Goal: Use online tool/utility

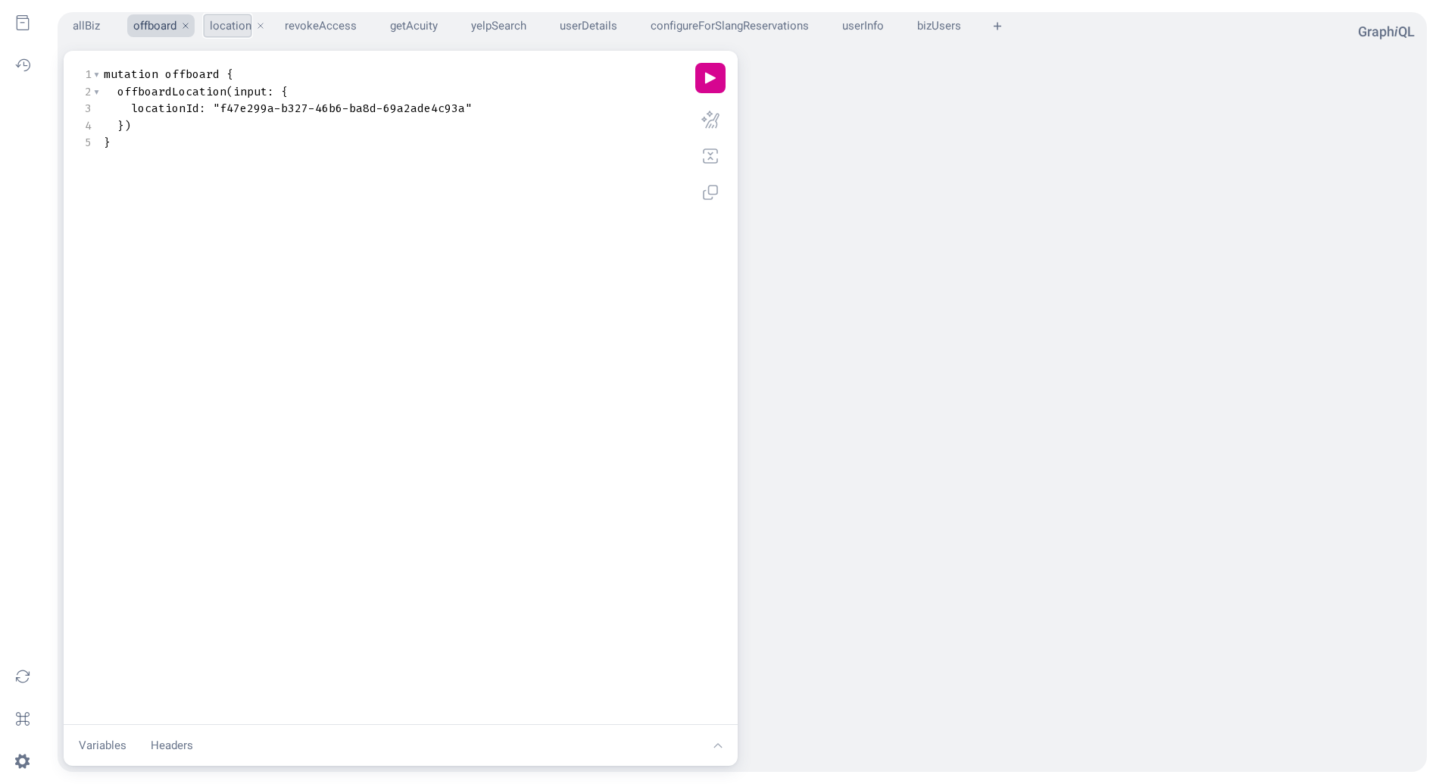
click at [236, 30] on button "location" at bounding box center [228, 25] width 48 height 23
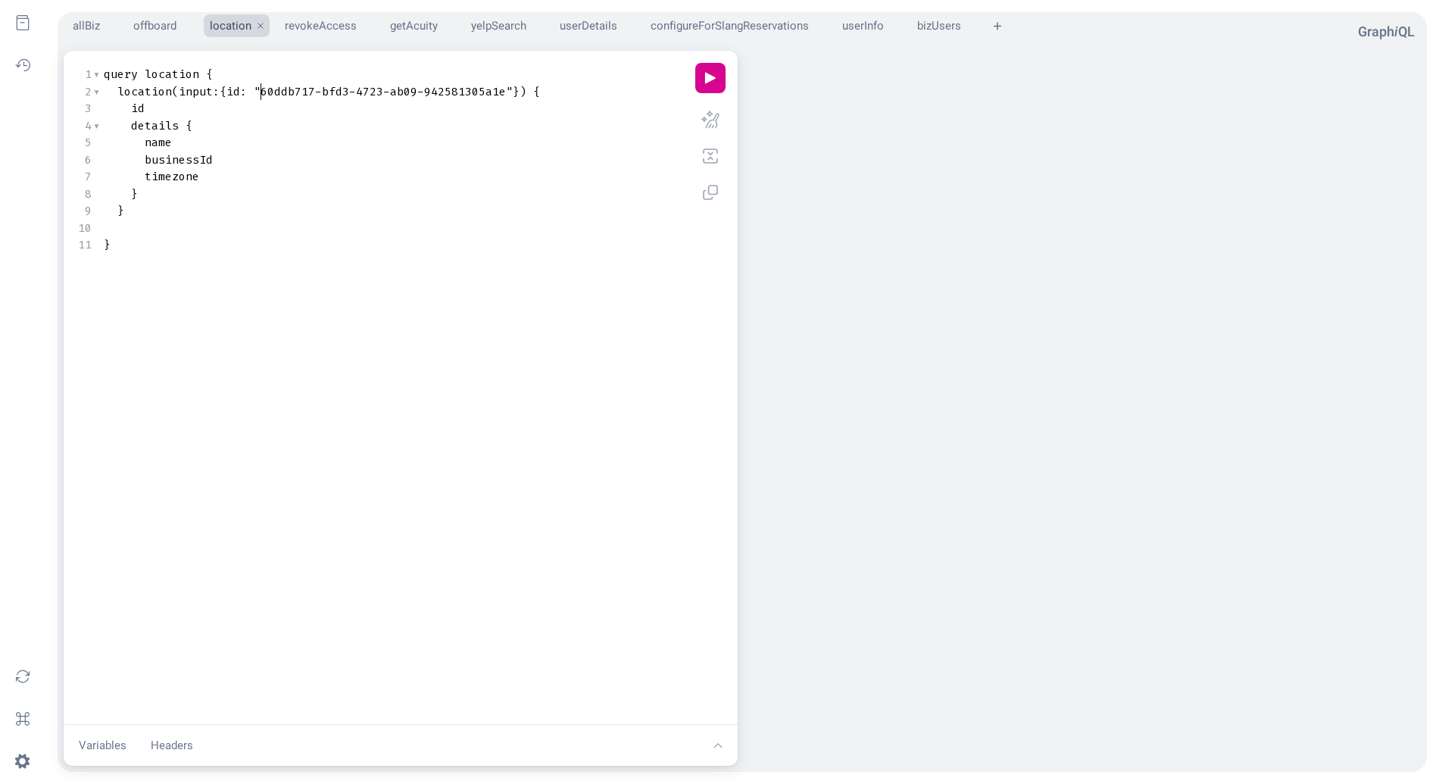
scroll to position [1, 0]
type textarea "60ddb717-bfd3-4723-ab09-942581305a1e"
drag, startPoint x: 260, startPoint y: 92, endPoint x: 504, endPoint y: 92, distance: 243.8
click at [504, 92] on span ""60ddb717-bfd3-4723-ab09-942581305a1e"" at bounding box center [383, 91] width 259 height 15
paste textarea "Query Editor"
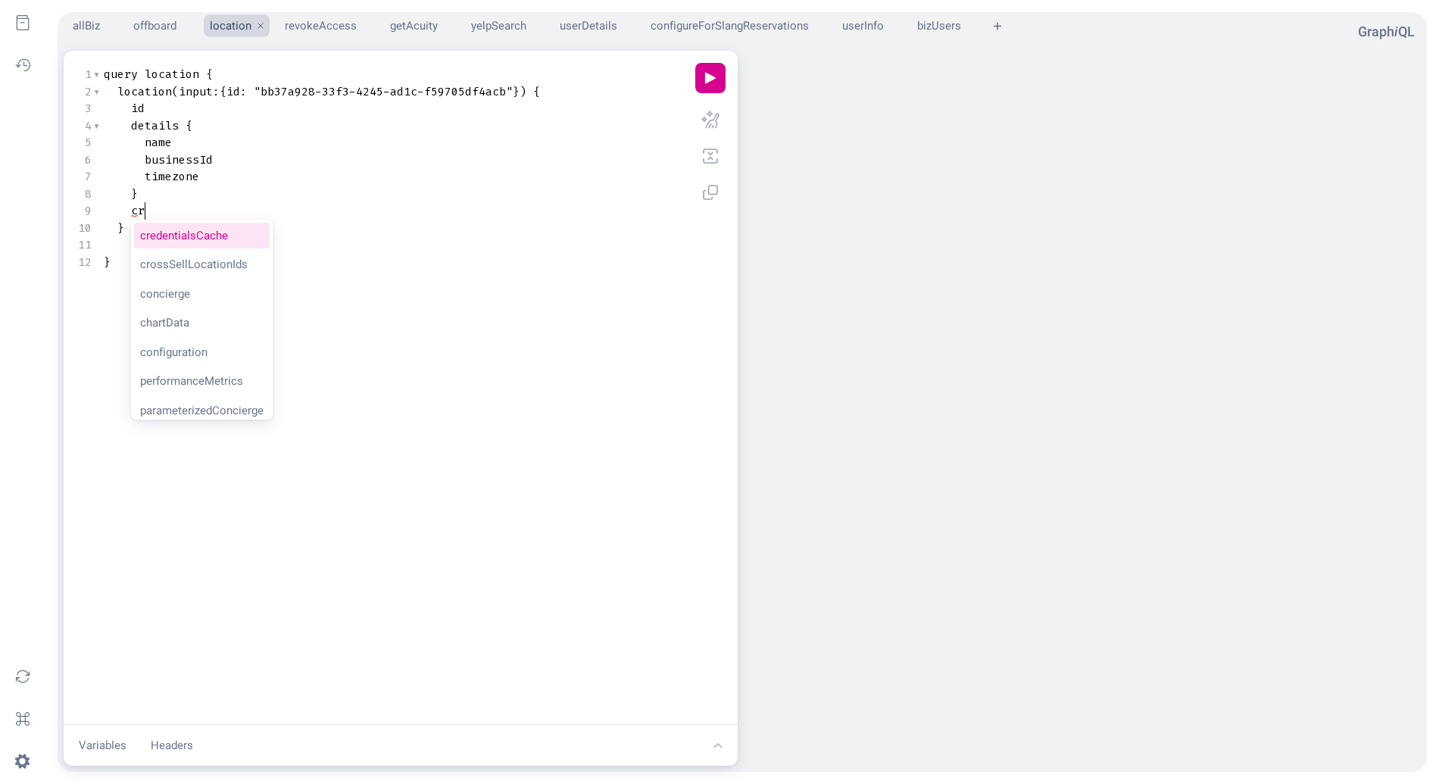
type textarea "cro"
type textarea "i"
type textarea "n"
type textarea "l"
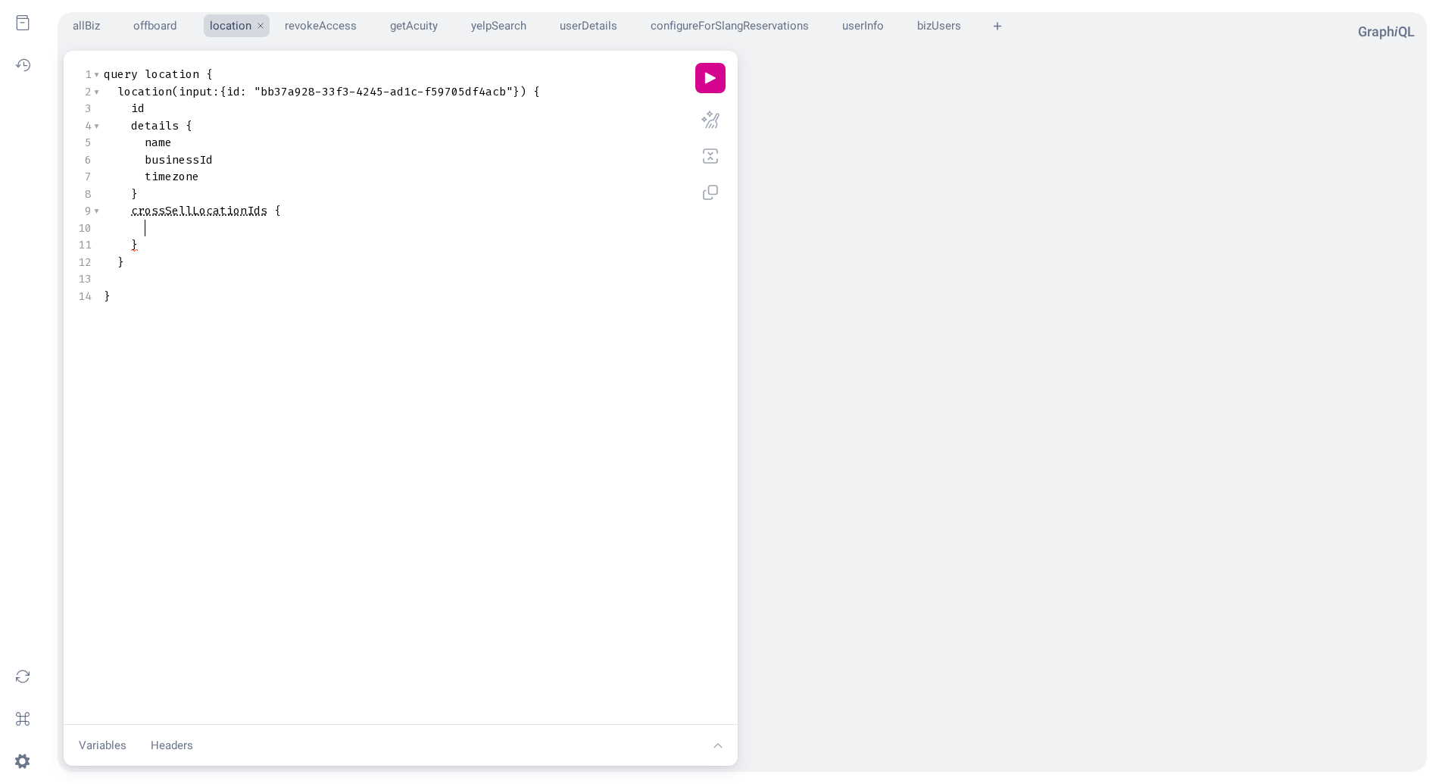
click at [161, 209] on span "crossSellLocationIds" at bounding box center [199, 210] width 136 height 15
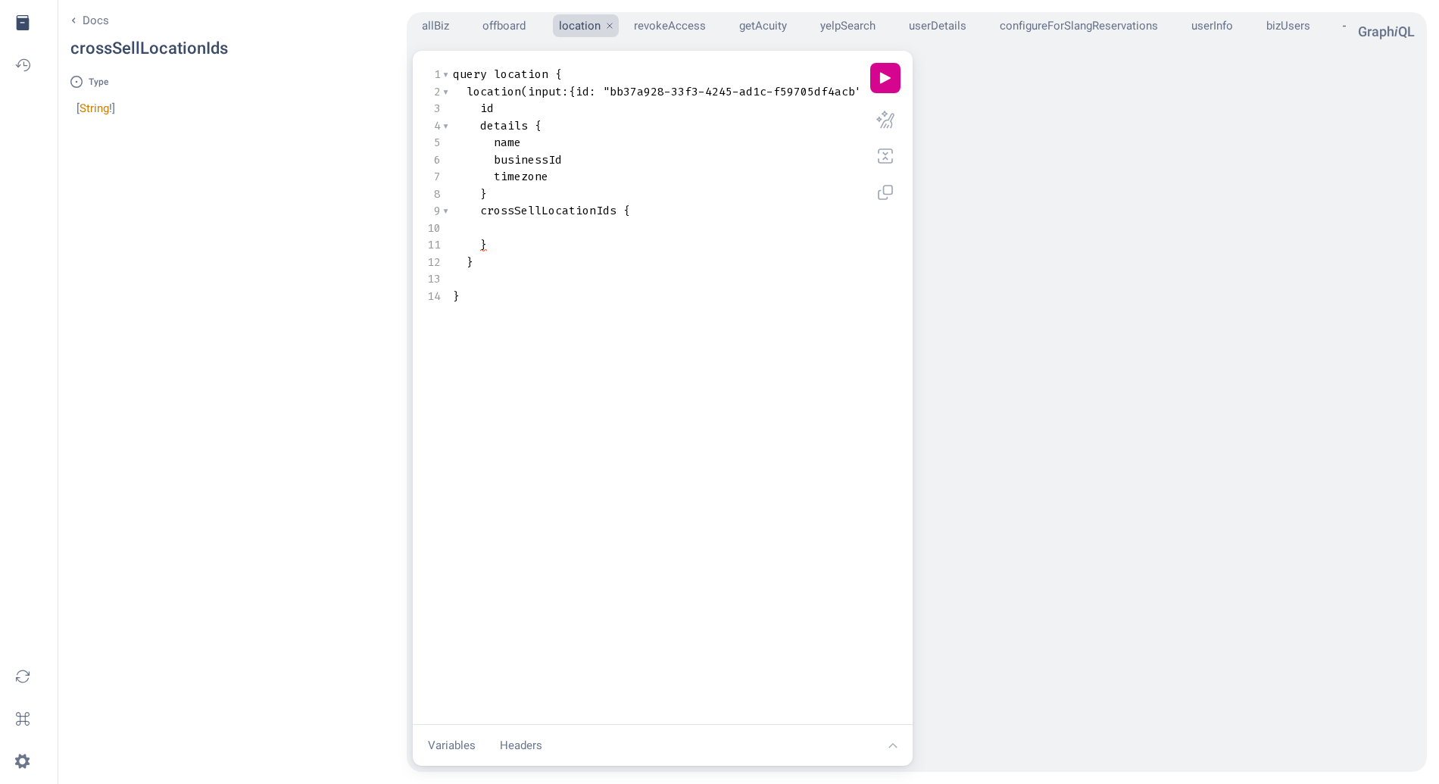
scroll to position [0, 0]
click at [560, 231] on pre "Query Editor" at bounding box center [670, 228] width 441 height 17
click at [551, 213] on span "crossSellLocationIds" at bounding box center [548, 210] width 136 height 15
click at [585, 225] on pre "Query Editor" at bounding box center [670, 228] width 441 height 17
type textarea "{ }"
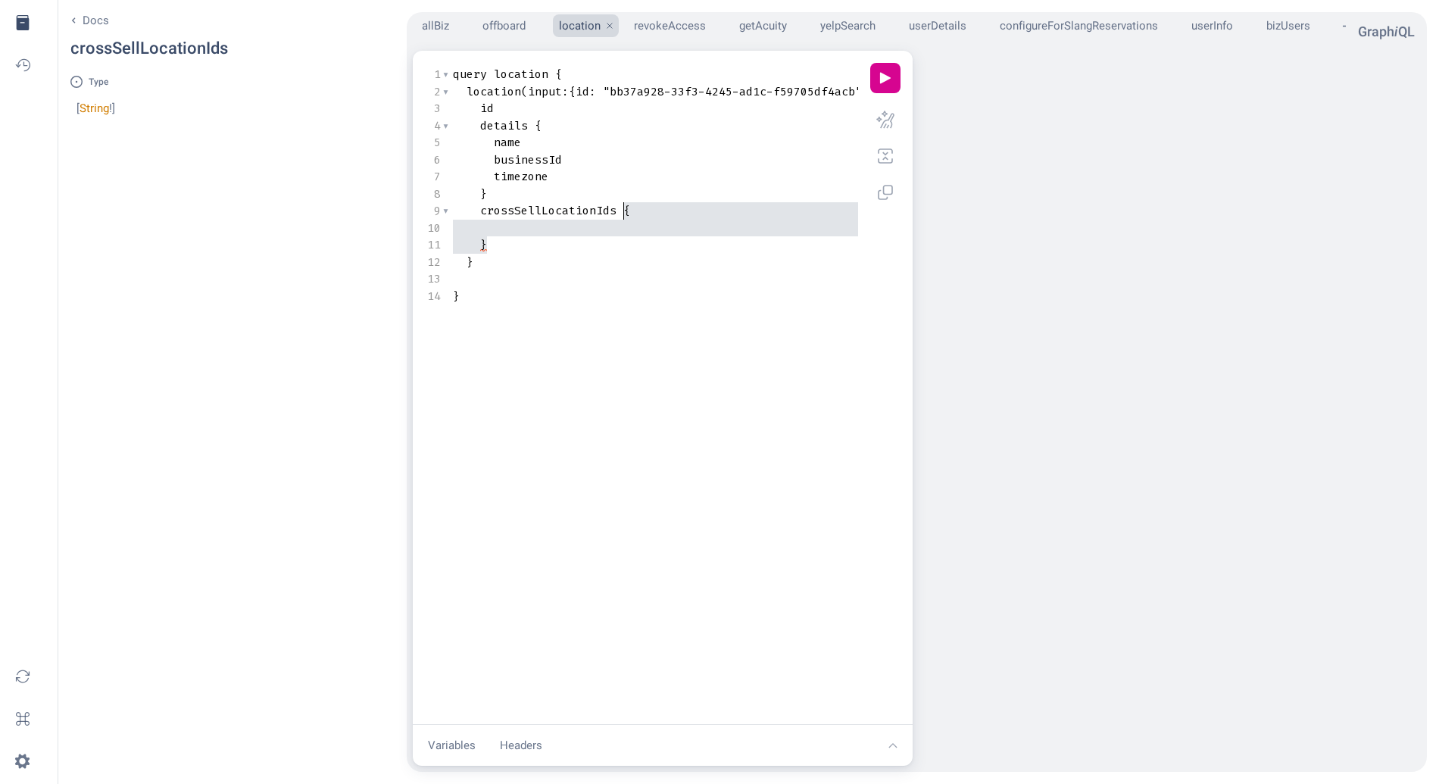
drag, startPoint x: 589, startPoint y: 245, endPoint x: 624, endPoint y: 214, distance: 46.7
click at [891, 81] on button "play icon" at bounding box center [885, 78] width 30 height 30
